Goal: Use online tool/utility: Utilize a website feature to perform a specific function

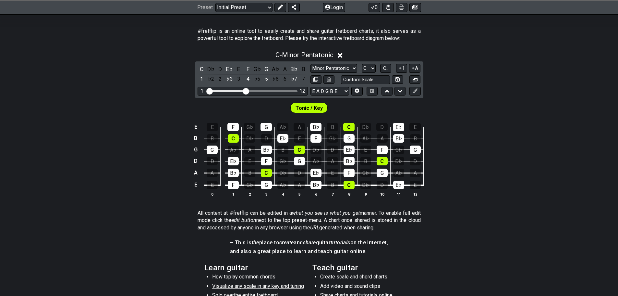
scroll to position [130, 0]
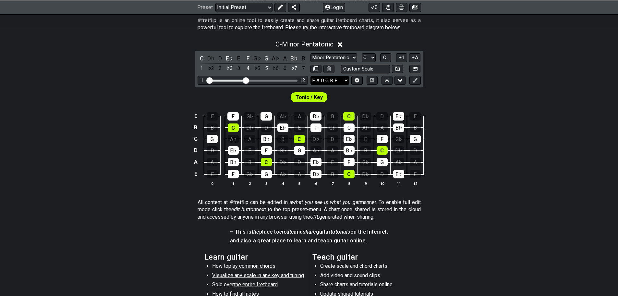
click at [327, 80] on select "E A D G B E E A D G B E E A D G B E B E A D F♯ B A D G C E A D A D G B E E♭ A♭ …" at bounding box center [330, 80] width 39 height 9
click at [353, 78] on button at bounding box center [356, 80] width 11 height 9
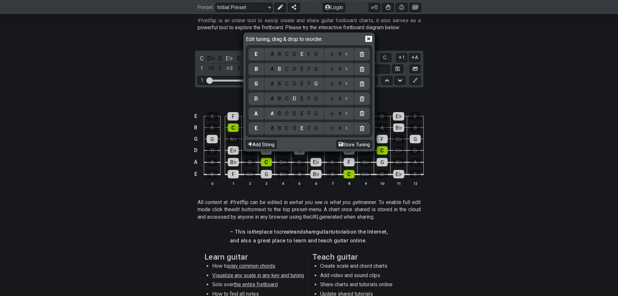
click at [353, 78] on section "Learn and Teach Guitar Online Edit tuning, drag & drop to reorder. E A B C D E …" at bounding box center [309, 185] width 618 height 419
click at [274, 129] on div "A" at bounding box center [271, 128] width 7 height 7
click at [305, 115] on div "A B C D E F G" at bounding box center [294, 113] width 55 height 7
click at [303, 114] on div "E" at bounding box center [301, 113] width 7 height 7
click at [269, 100] on div "A" at bounding box center [271, 98] width 7 height 7
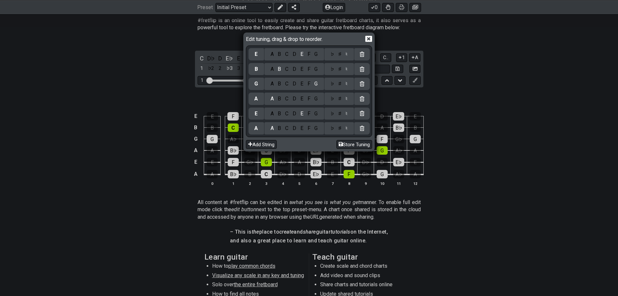
click at [296, 85] on div "D" at bounding box center [295, 83] width 8 height 7
click at [311, 72] on div "F" at bounding box center [308, 69] width 7 height 7
click at [337, 69] on div "♯" at bounding box center [340, 69] width 8 height 7
click at [278, 51] on div "B" at bounding box center [279, 54] width 7 height 7
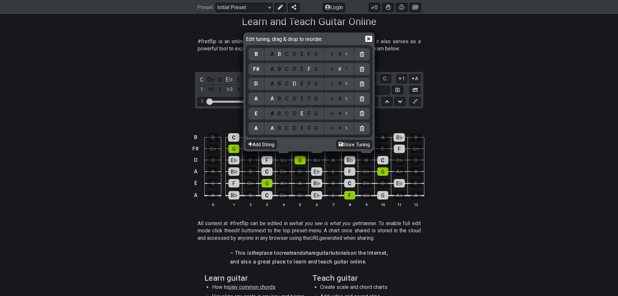
scroll to position [97, 0]
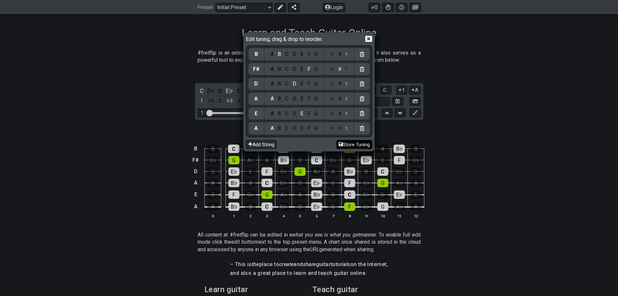
click at [347, 142] on button "Store Tuning" at bounding box center [354, 144] width 36 height 9
click at [365, 38] on icon at bounding box center [368, 39] width 7 height 6
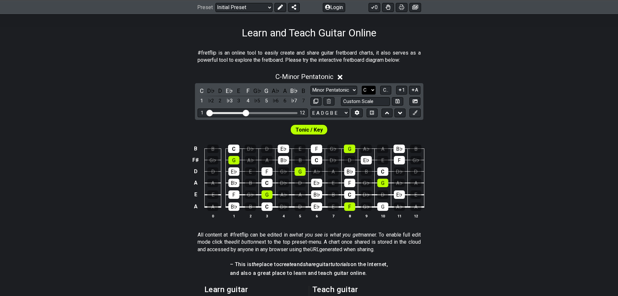
click at [370, 90] on select "A♭ A A♯ B♭ B C C♯ D♭ D D♯ E♭ E F F♯ G♭ G G♯" at bounding box center [369, 90] width 14 height 9
select select "A"
click at [362, 86] on select "A♭ A A♯ B♭ B C C♯ D♭ D D♯ E♭ E F F♯ G♭ G G♯" at bounding box center [369, 90] width 14 height 9
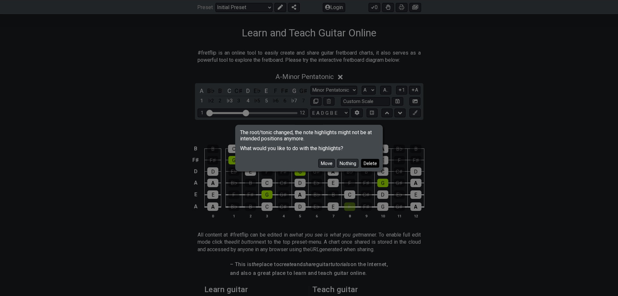
click at [367, 161] on button "Delete" at bounding box center [370, 163] width 18 height 9
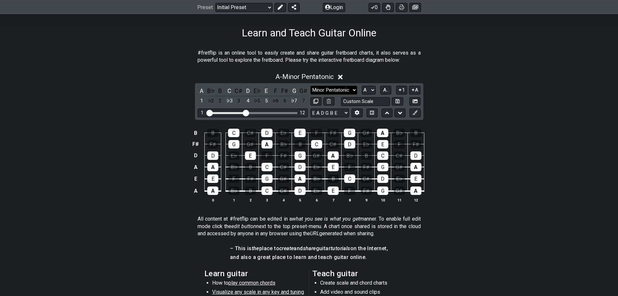
click at [335, 91] on select "Minor Pentatonic Click to edit Minor Pentatonic Major Pentatonic Minor Blues Ma…" at bounding box center [334, 90] width 47 height 9
click at [218, 90] on div "B" at bounding box center [220, 90] width 8 height 9
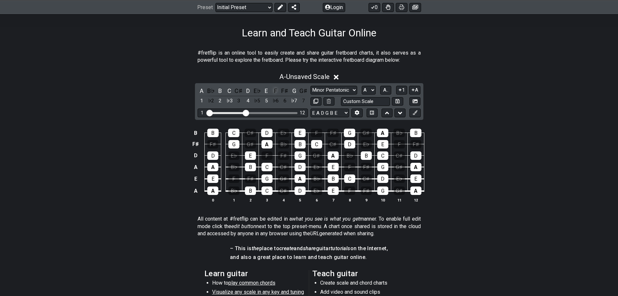
click at [274, 92] on div "F" at bounding box center [276, 90] width 8 height 9
click at [306, 89] on div "G♯" at bounding box center [303, 90] width 8 height 9
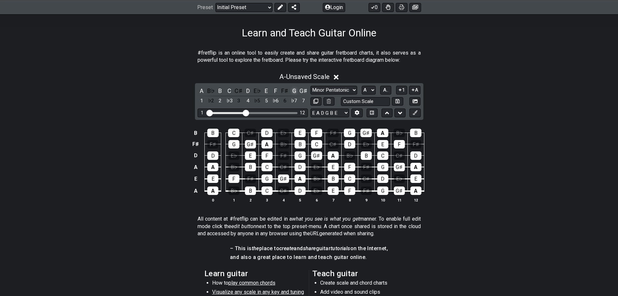
click at [296, 89] on div "G" at bounding box center [294, 90] width 8 height 9
